Goal: Transaction & Acquisition: Purchase product/service

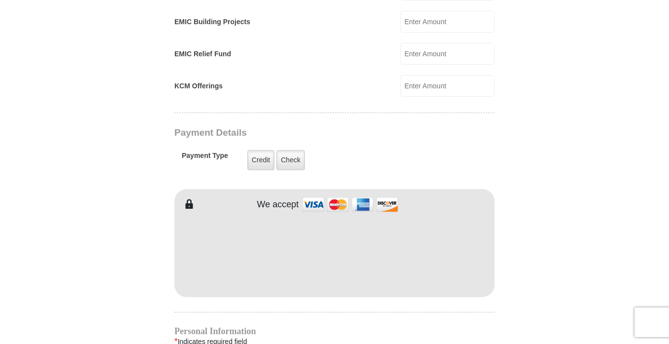
scroll to position [698, 0]
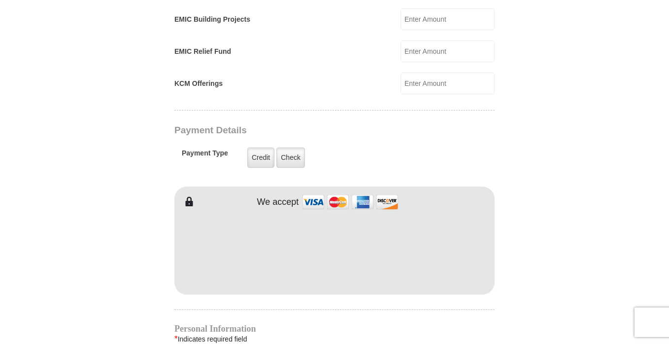
type input "205"
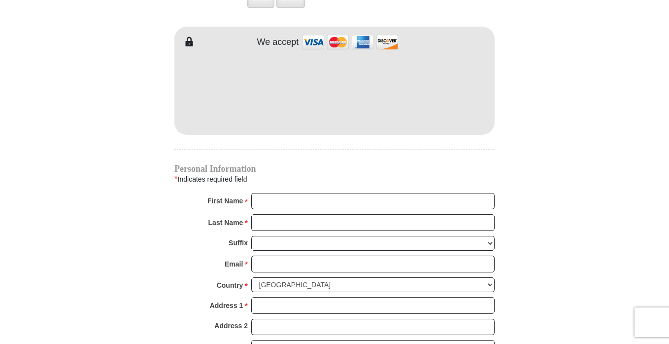
scroll to position [858, 0]
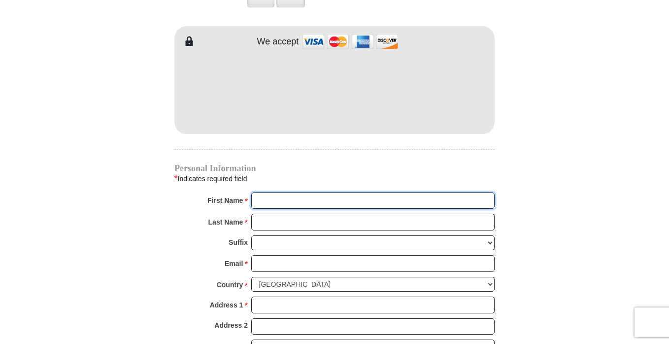
click at [351, 193] on input "First Name *" at bounding box center [373, 200] width 244 height 17
type input "[PERSON_NAME]"
click at [369, 213] on input "Last Name *" at bounding box center [373, 221] width 244 height 17
type input "[PERSON_NAME]"
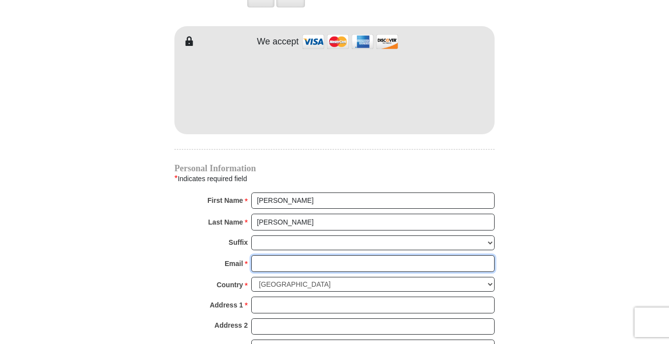
click at [287, 255] on input "Email *" at bounding box center [373, 263] width 244 height 17
type input "[EMAIL_ADDRESS][DOMAIN_NAME]"
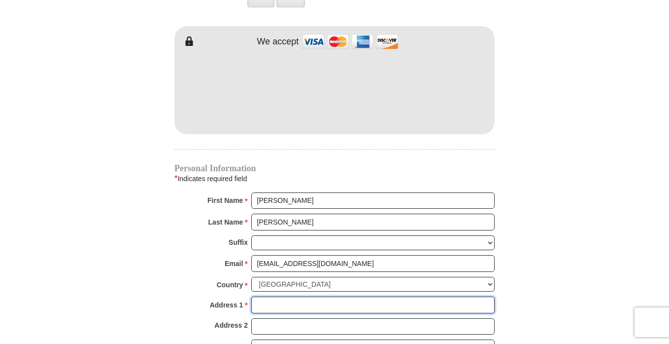
type input "[STREET_ADDRESS]"
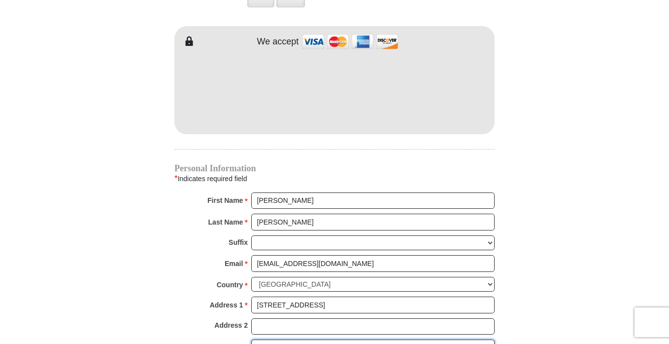
type input "Deltona"
select select "FL"
type input "32738"
type input "4073147577"
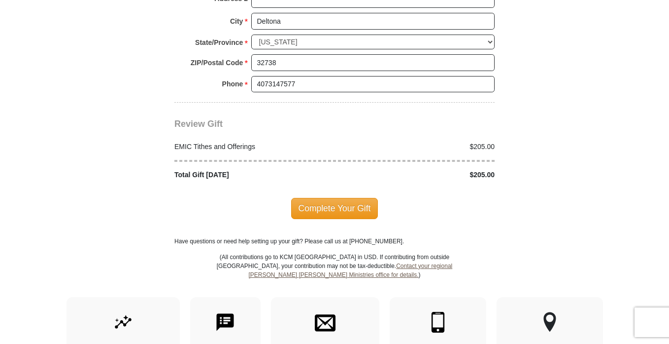
scroll to position [1186, 0]
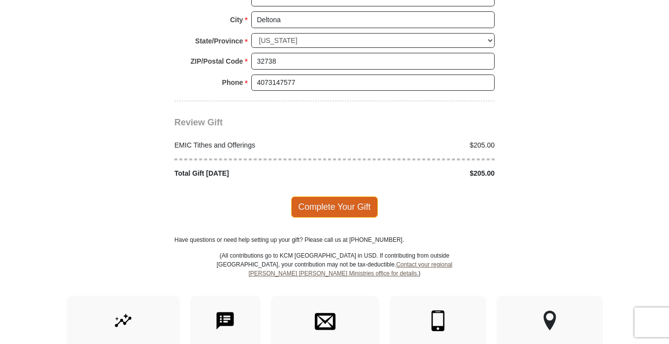
click at [343, 199] on span "Complete Your Gift" at bounding box center [334, 206] width 87 height 21
